Goal: Transaction & Acquisition: Purchase product/service

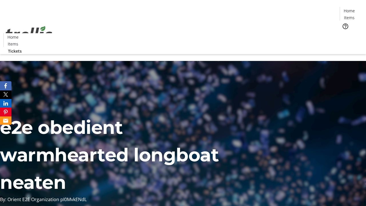
click at [344, 33] on span "Tickets" at bounding box center [351, 36] width 14 height 6
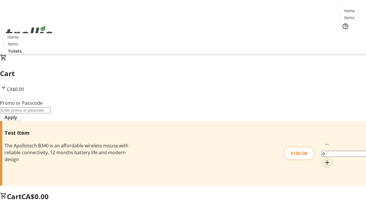
click at [323, 159] on mat-icon "Increment by one" at bounding box center [326, 162] width 7 height 7
type input "1"
type input "FLAT"
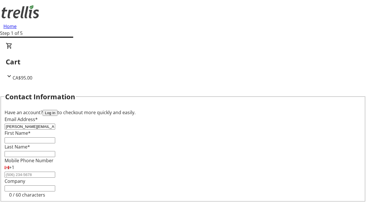
type input "[PERSON_NAME][EMAIL_ADDRESS][DOMAIN_NAME]"
type input "[PERSON_NAME]"
type input "Roob"
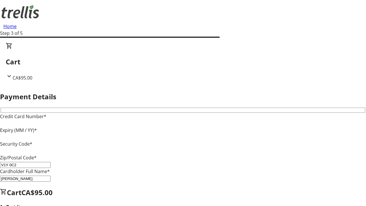
type input "V1Y 0C2"
